Goal: Task Accomplishment & Management: Manage account settings

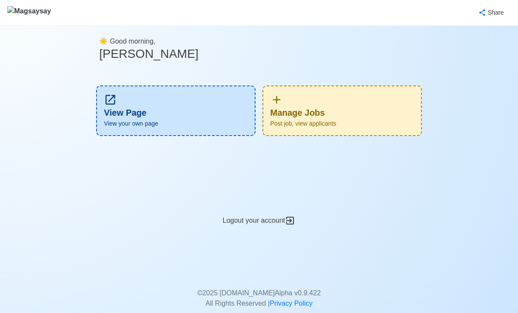
click at [314, 113] on div "Manage Jobs Post job, view applicants" at bounding box center [343, 110] width 160 height 50
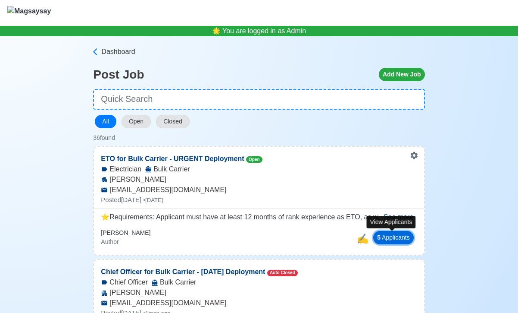
click at [399, 239] on button "5 Applicant s" at bounding box center [393, 237] width 41 height 13
